Goal: Find specific page/section: Find specific page/section

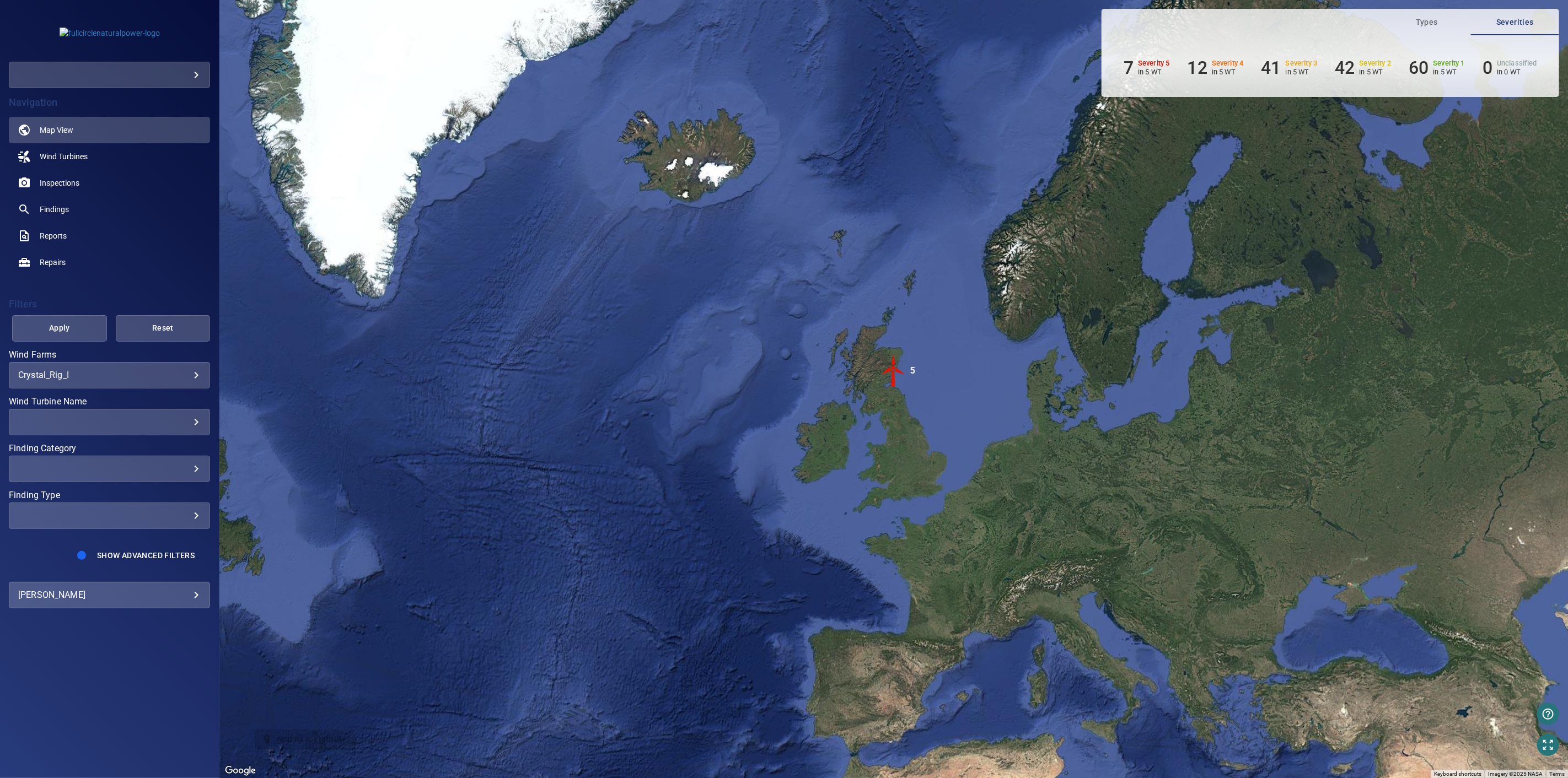
click at [200, 81] on div "​" at bounding box center [109, 75] width 201 height 26
click at [195, 76] on body "**********" at bounding box center [784, 389] width 1568 height 778
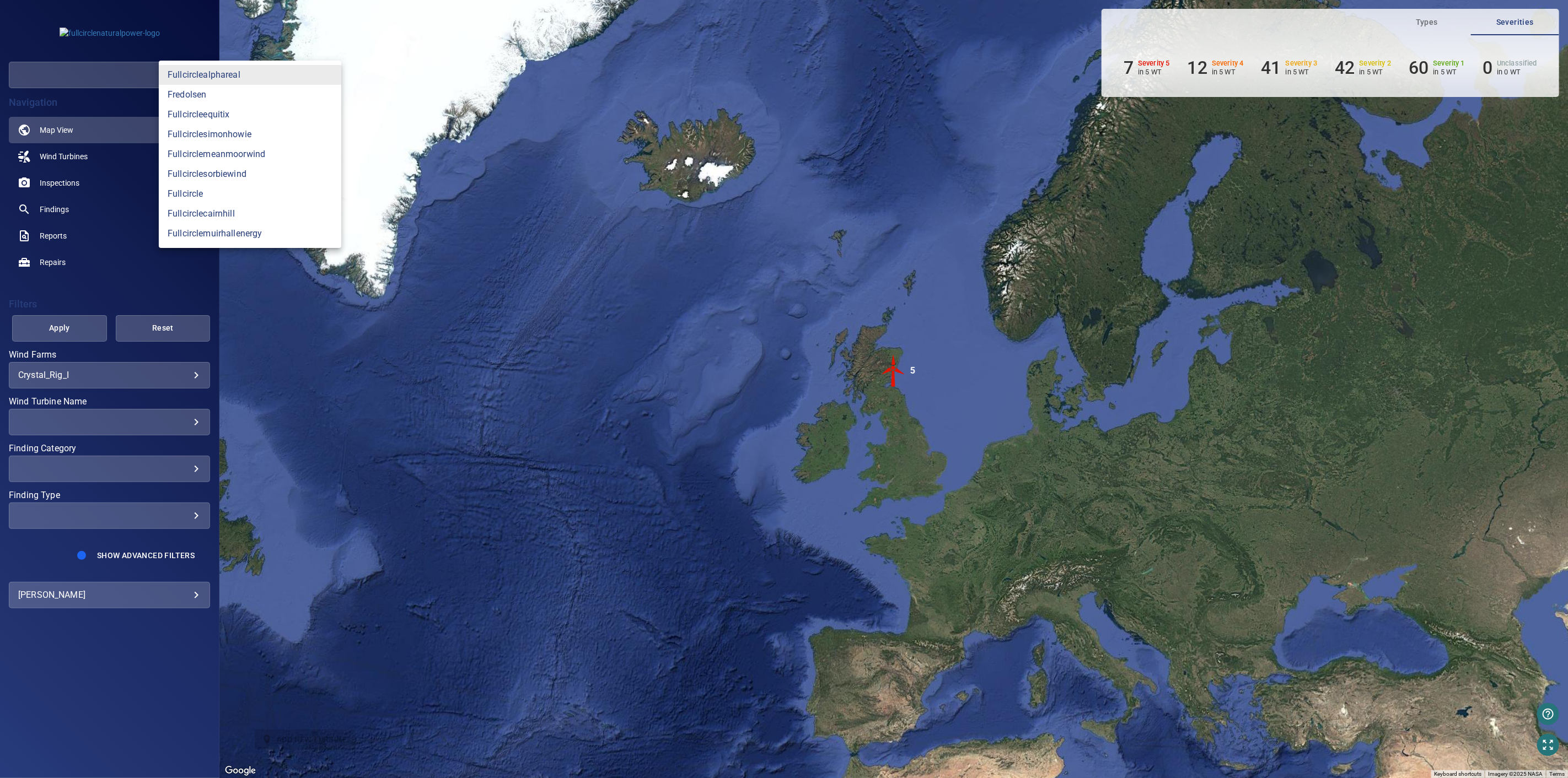
click at [565, 377] on div at bounding box center [784, 389] width 1568 height 778
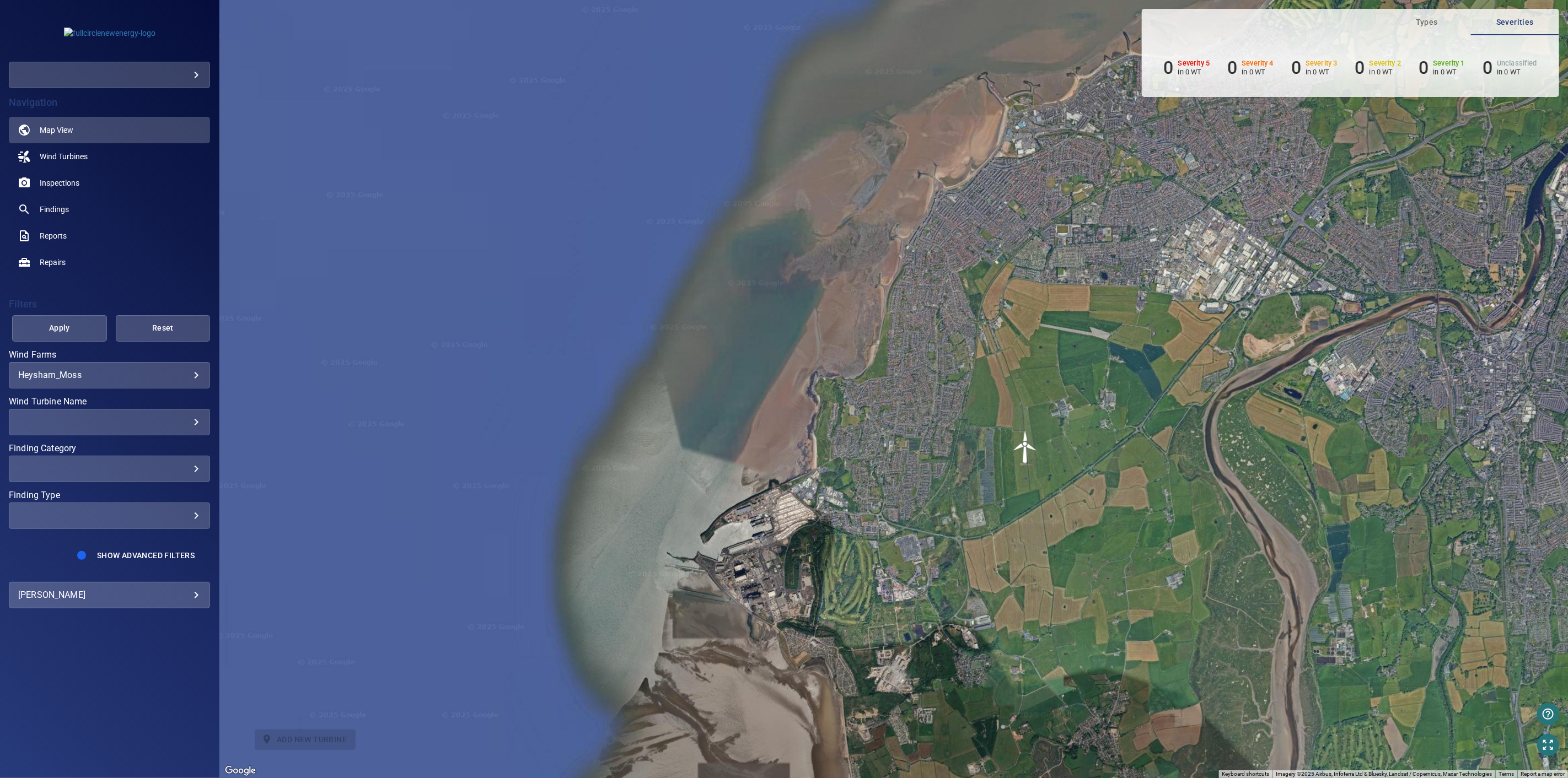
click at [993, 482] on div "To activate drag with keyboard, press Alt + Enter. Once in keyboard drag state,…" at bounding box center [894, 389] width 1348 height 778
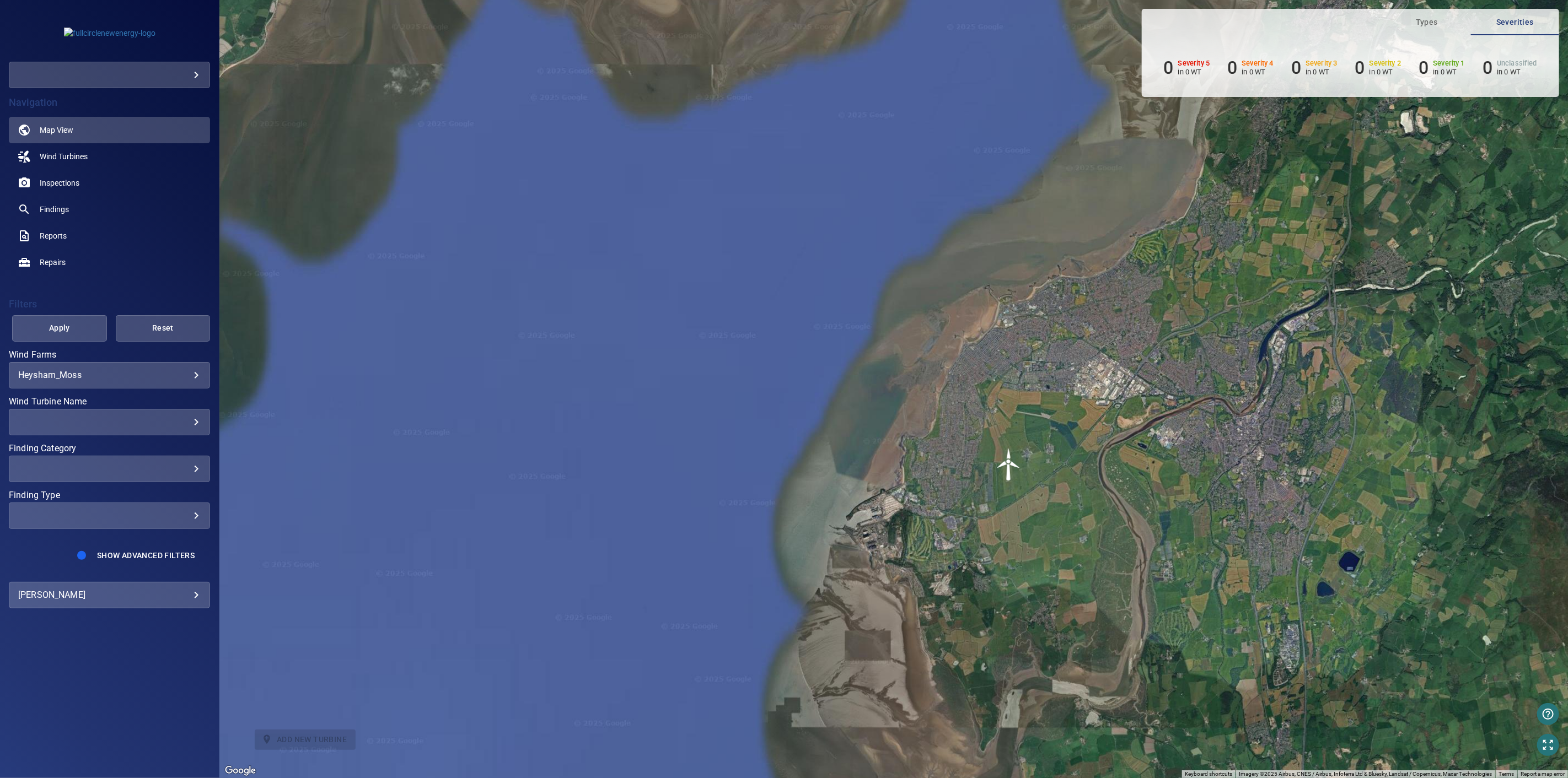
drag, startPoint x: 1066, startPoint y: 480, endPoint x: 1007, endPoint y: 481, distance: 59.0
click at [1007, 482] on div "To activate drag with keyboard, press Alt + Enter. Once in keyboard drag state,…" at bounding box center [894, 389] width 1348 height 778
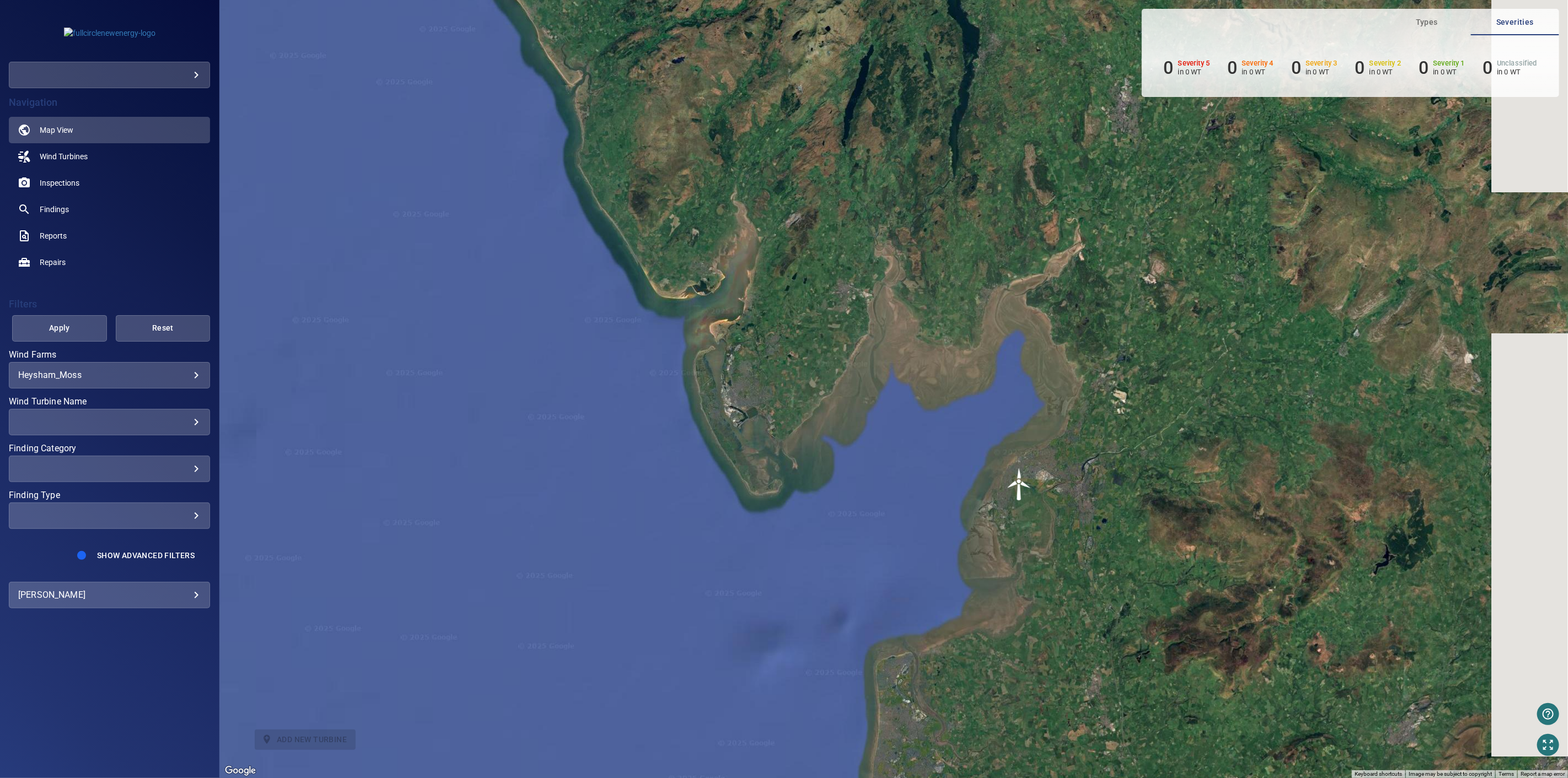
drag, startPoint x: 1281, startPoint y: 449, endPoint x: 1056, endPoint y: 540, distance: 242.7
click at [1056, 540] on div "To activate drag with keyboard, press Alt + Enter. Once in keyboard drag state,…" at bounding box center [894, 389] width 1348 height 778
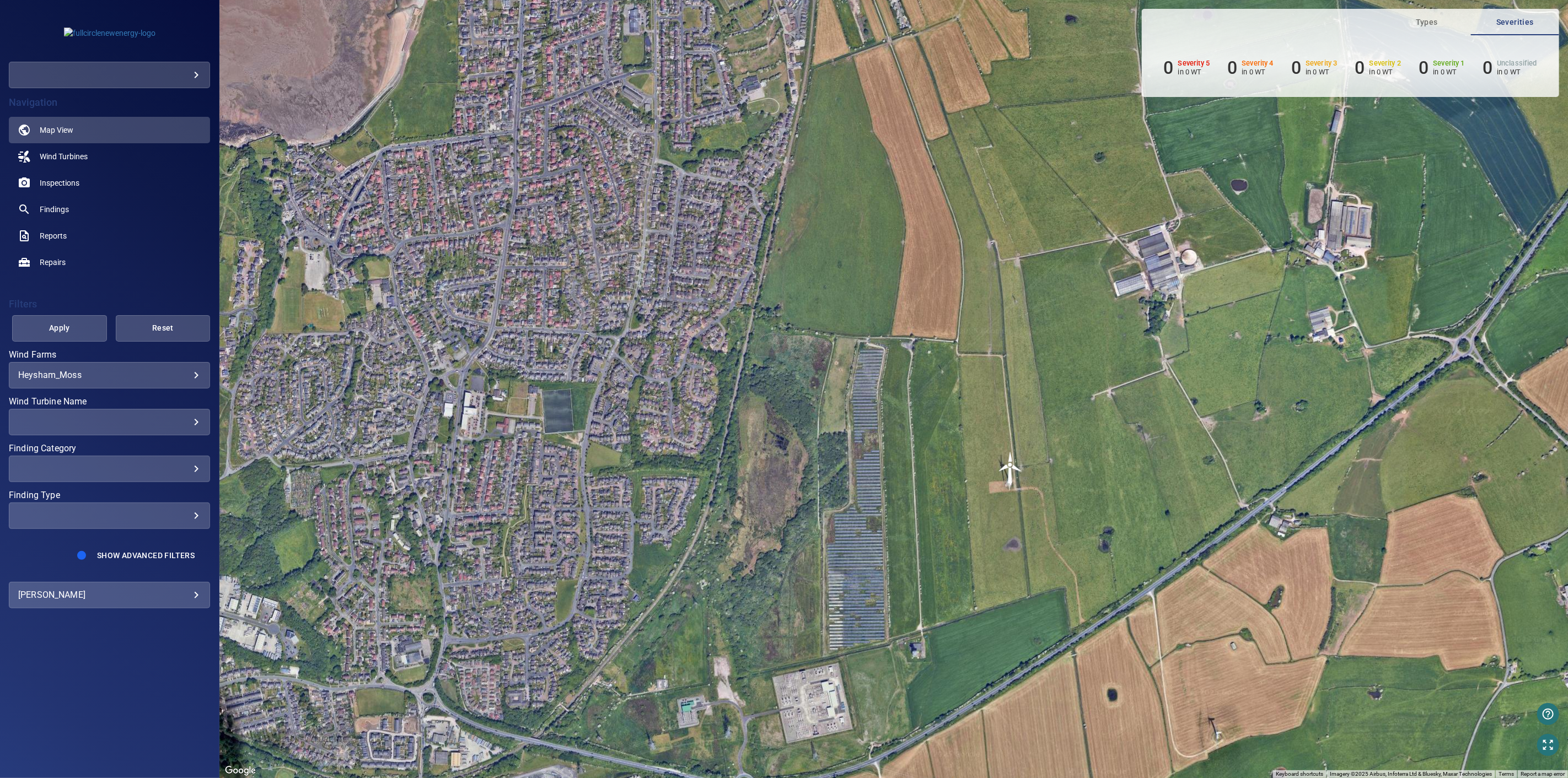
drag, startPoint x: 1004, startPoint y: 728, endPoint x: 1040, endPoint y: 304, distance: 425.5
click at [1040, 304] on div "To activate drag with keyboard, press Alt + Enter. Once in keyboard drag state,…" at bounding box center [894, 389] width 1348 height 778
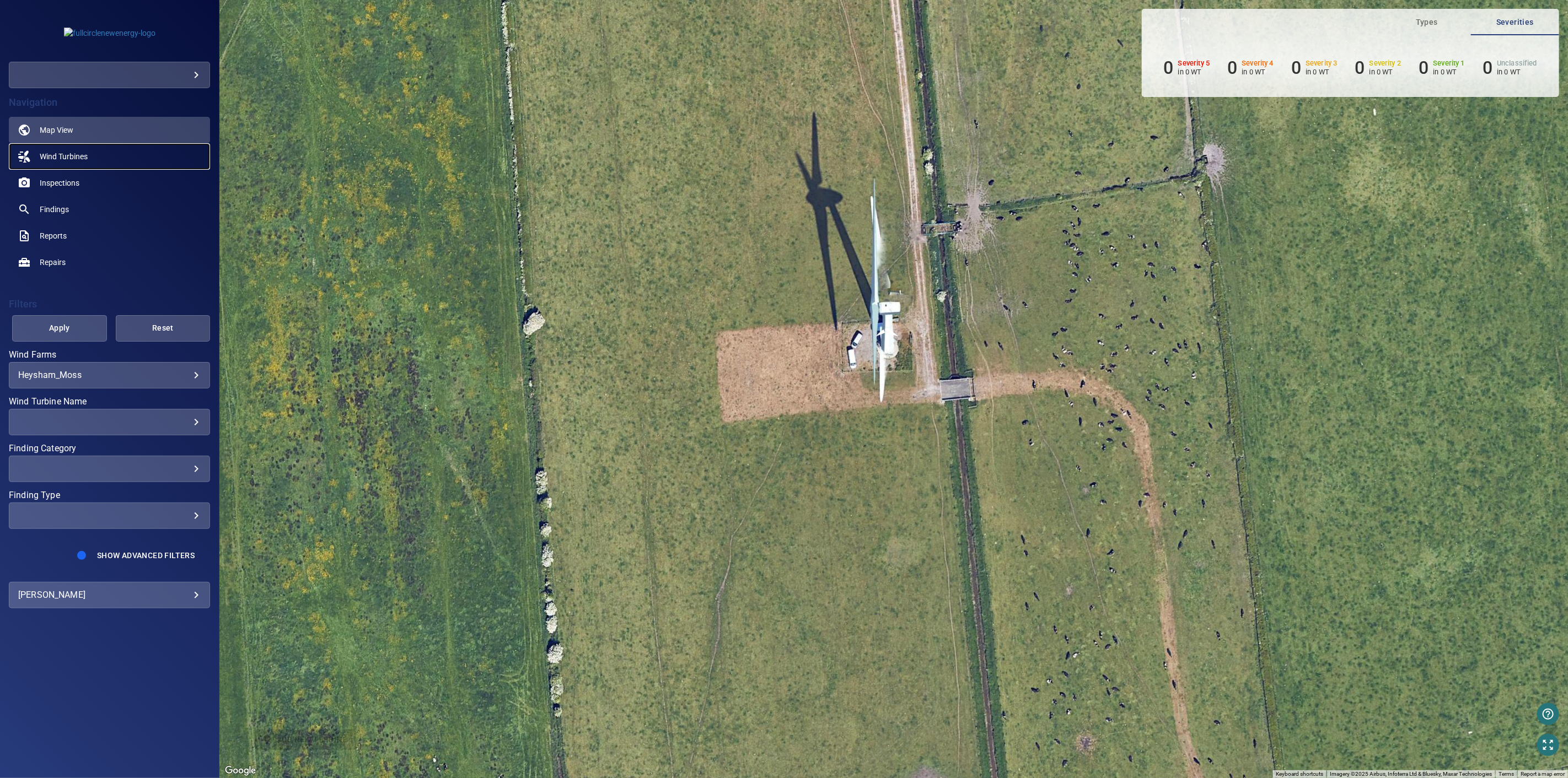
click at [80, 151] on span "Wind Turbines" at bounding box center [64, 157] width 48 height 11
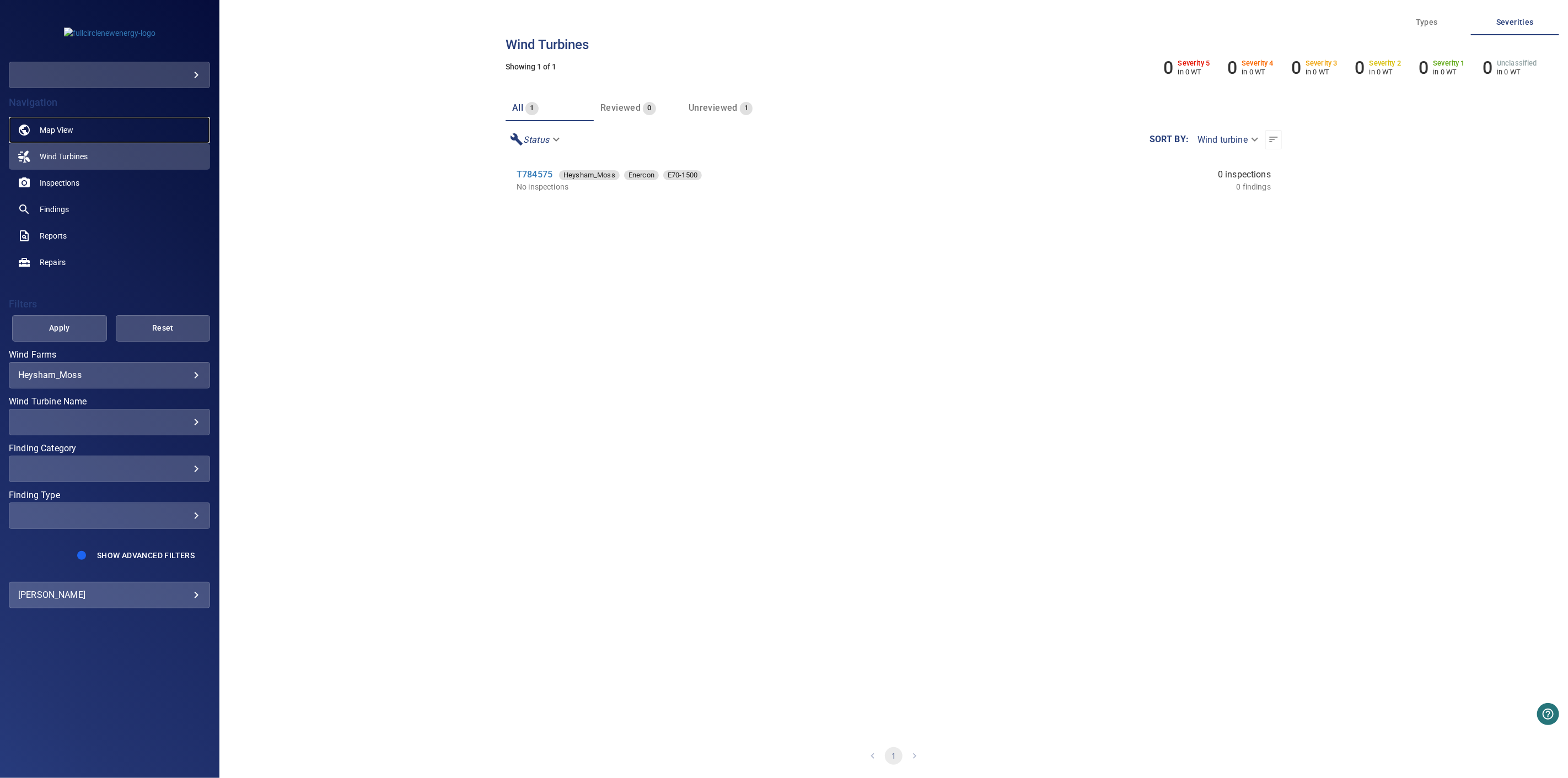
click at [71, 128] on span "Map View" at bounding box center [56, 130] width 33 height 11
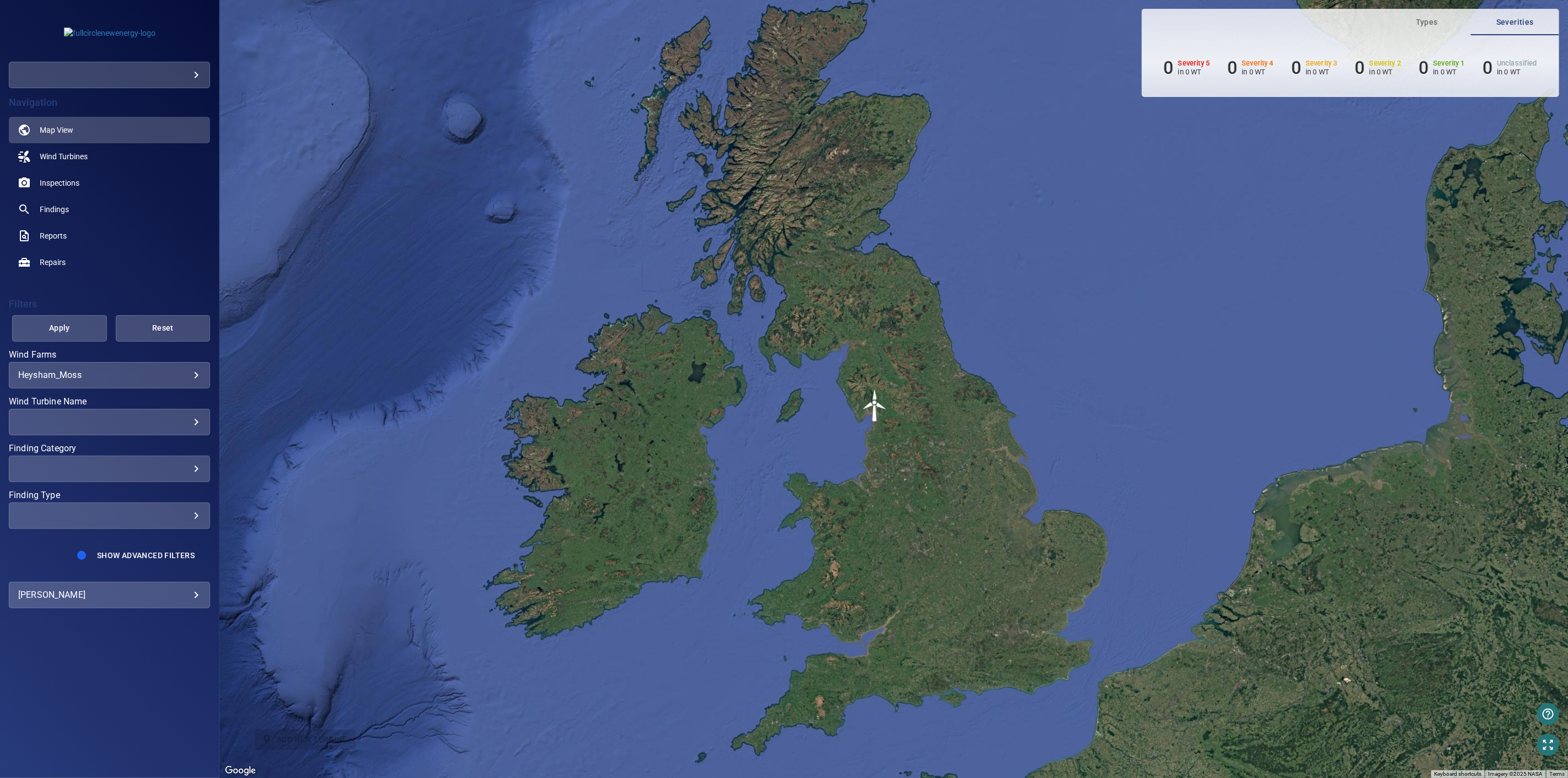
click at [873, 414] on img "T784575" at bounding box center [874, 405] width 33 height 33
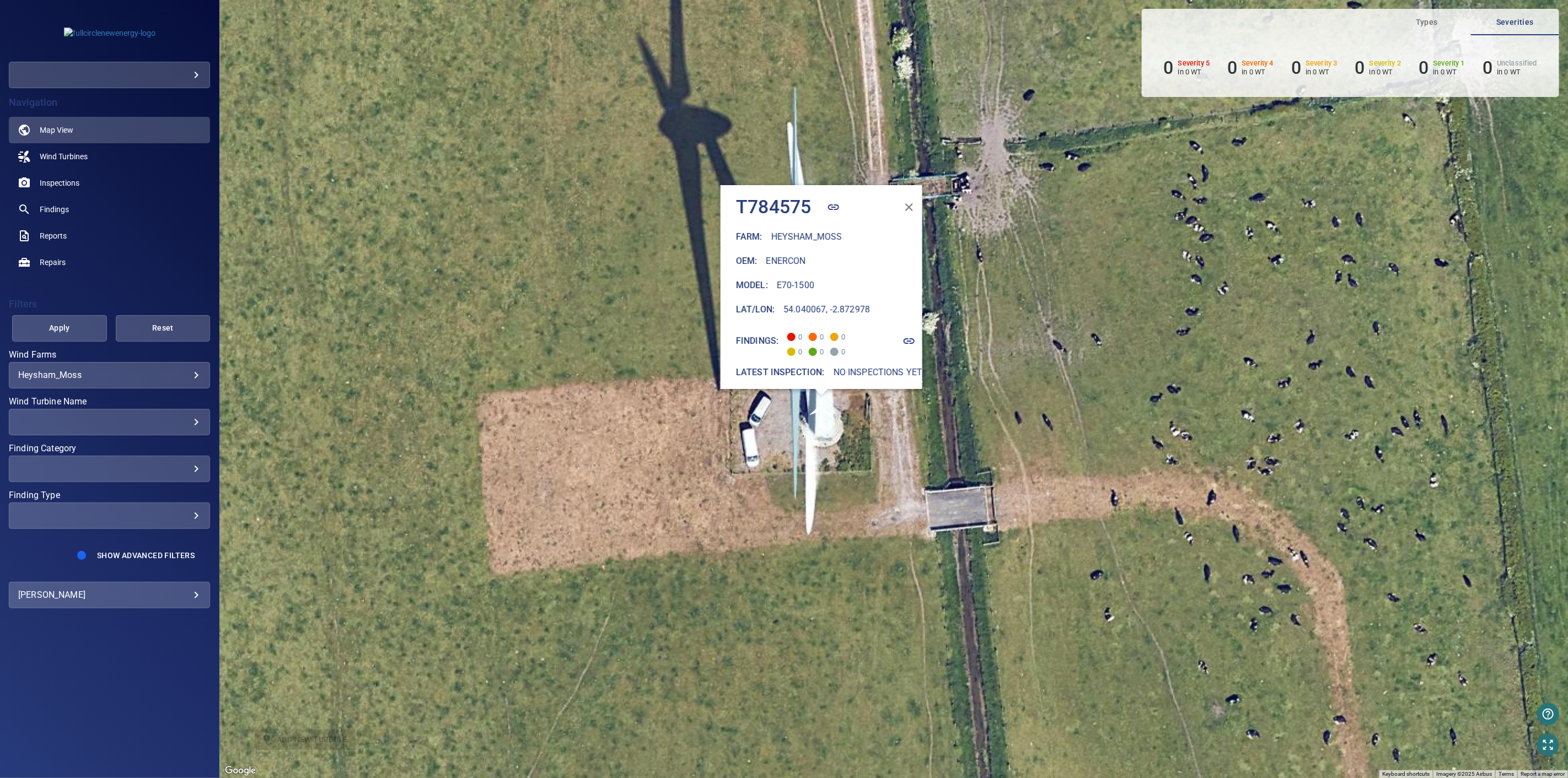
click at [901, 439] on div "To activate drag with keyboard, press Alt + Enter. Once in keyboard drag state,…" at bounding box center [894, 389] width 1348 height 778
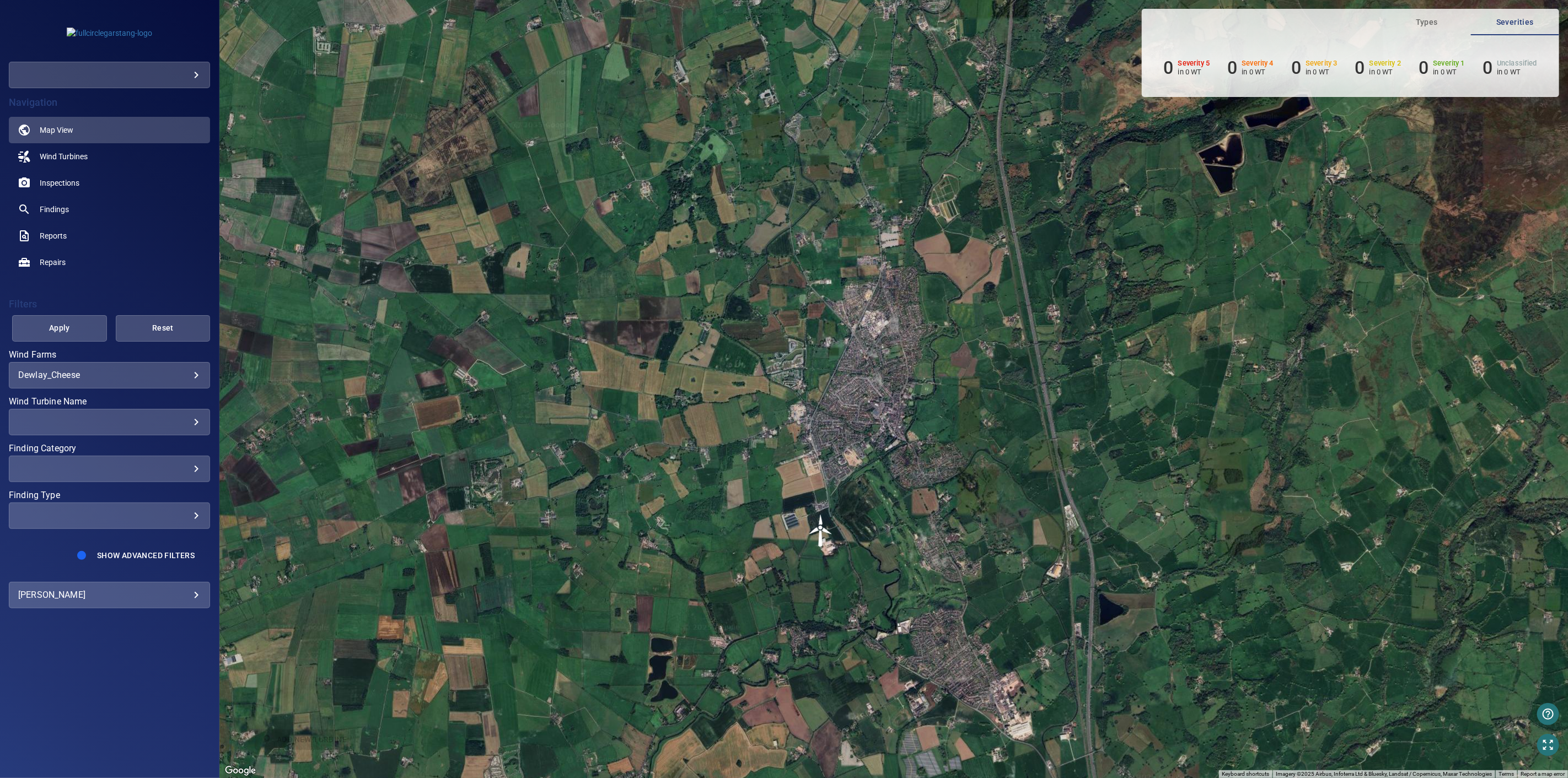
drag, startPoint x: 855, startPoint y: 570, endPoint x: 853, endPoint y: 538, distance: 32.1
click at [871, 544] on div "To activate drag with keyboard, press Alt + Enter. Once in keyboard drag state,…" at bounding box center [894, 389] width 1348 height 778
